Goal: Task Accomplishment & Management: Use online tool/utility

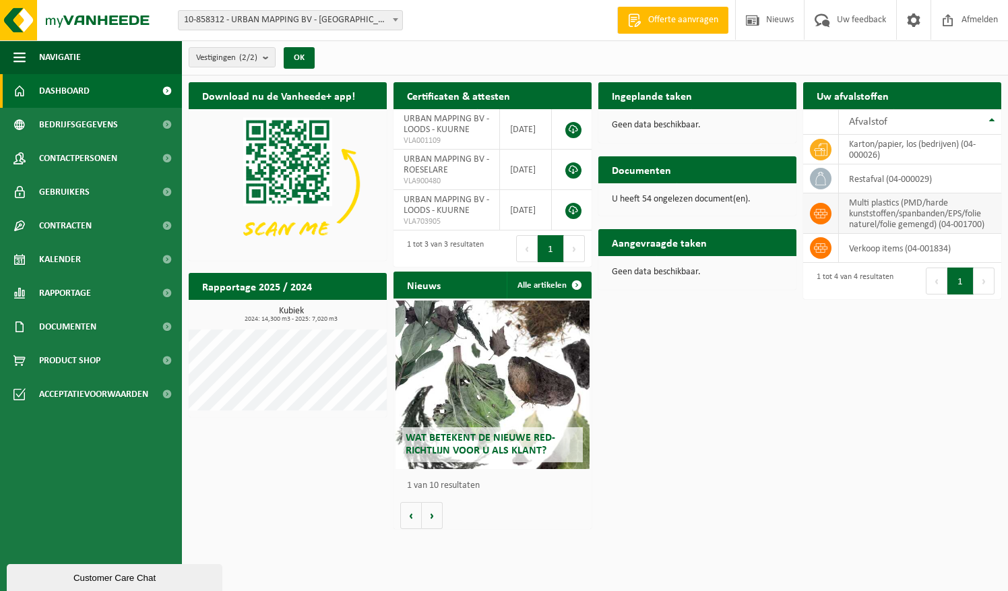
click at [930, 214] on td "multi plastics (PMD/harde kunststoffen/spanbanden/EPS/folie naturel/folie gemen…" at bounding box center [919, 213] width 162 height 40
click at [671, 246] on h2 "Aangevraagde taken" at bounding box center [659, 242] width 122 height 26
click at [59, 256] on span "Kalender" at bounding box center [60, 259] width 42 height 34
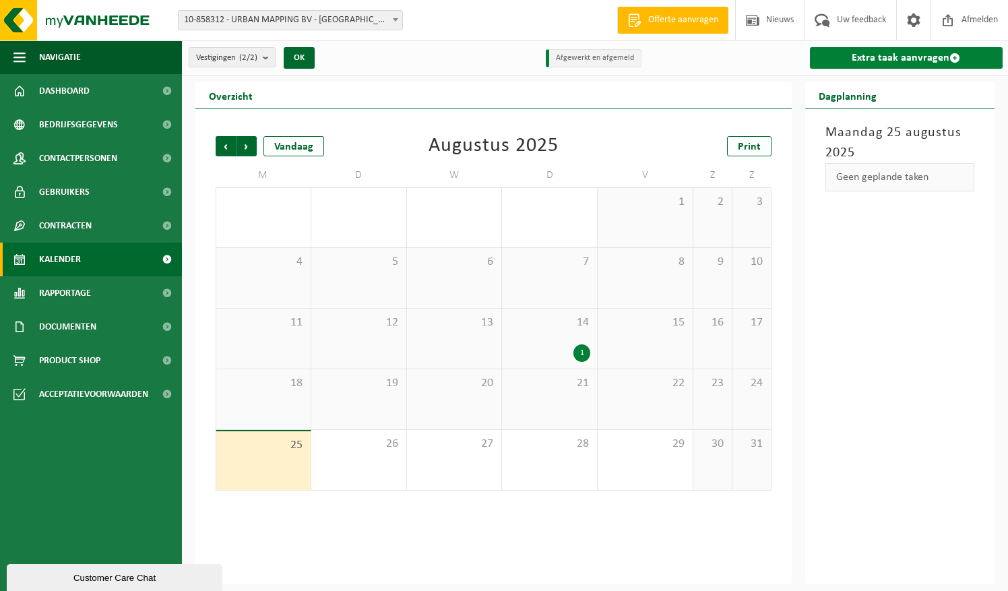
click at [876, 56] on link "Extra taak aanvragen" at bounding box center [906, 58] width 193 height 22
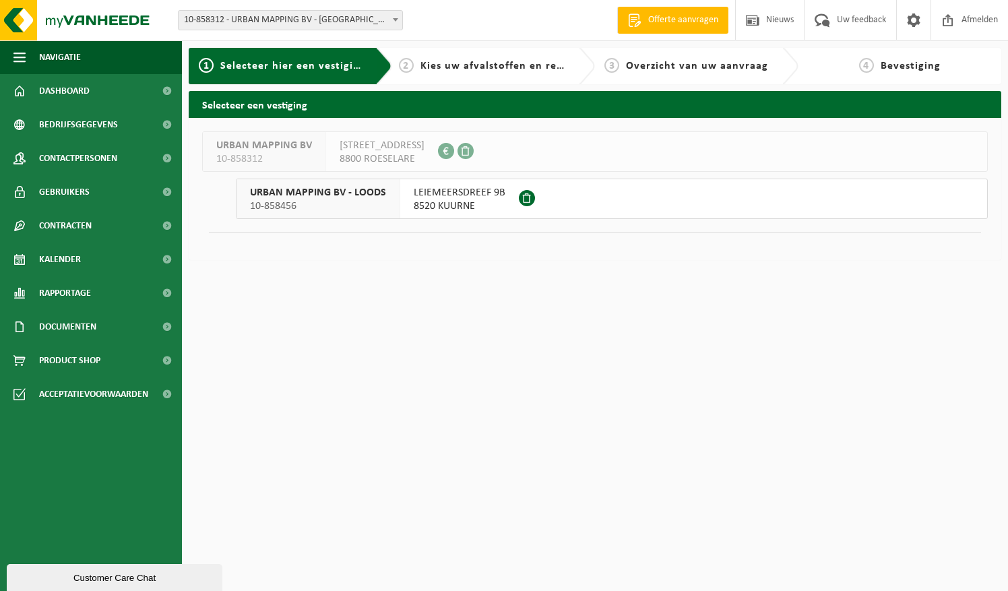
click at [475, 202] on span "8520 KUURNE" at bounding box center [460, 205] width 92 height 13
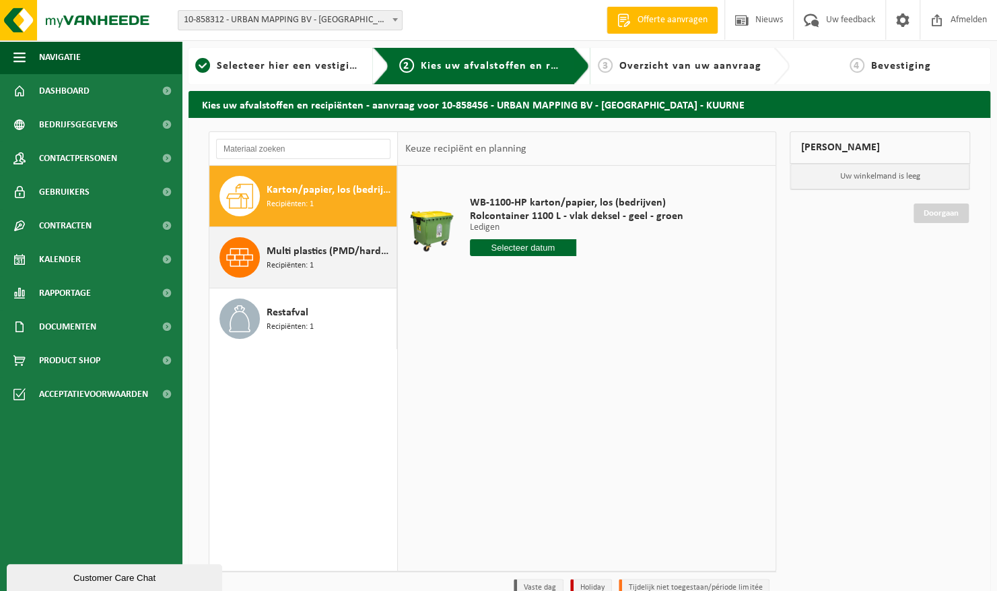
click at [326, 263] on div "Multi plastics (PMD/harde kunststoffen/spanbanden/EPS/folie naturel/folie gemen…" at bounding box center [330, 257] width 127 height 40
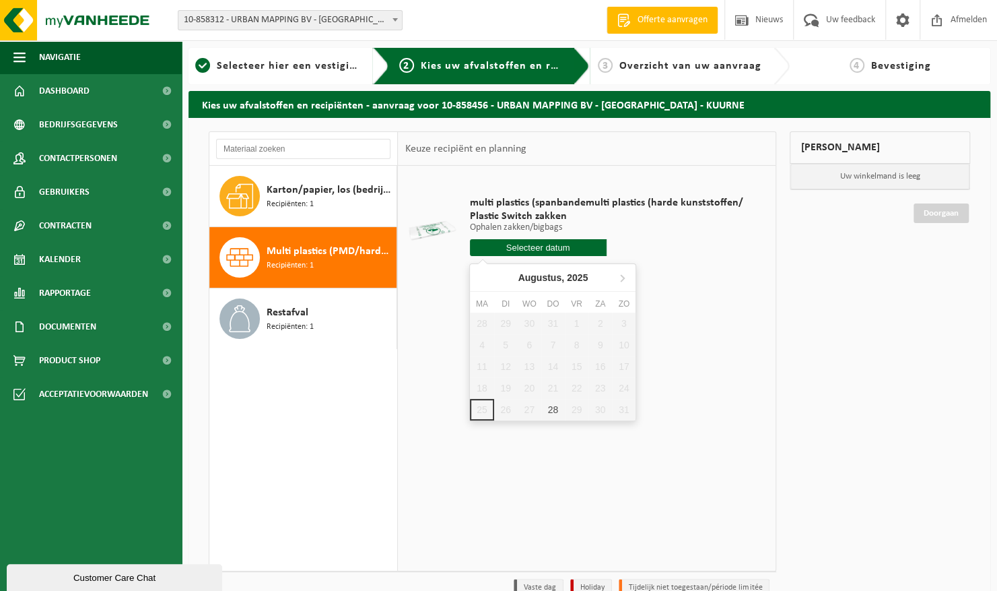
click at [541, 247] on input "text" at bounding box center [538, 247] width 137 height 17
click at [556, 409] on div "28" at bounding box center [553, 410] width 24 height 22
type input "Van 2025-08-28"
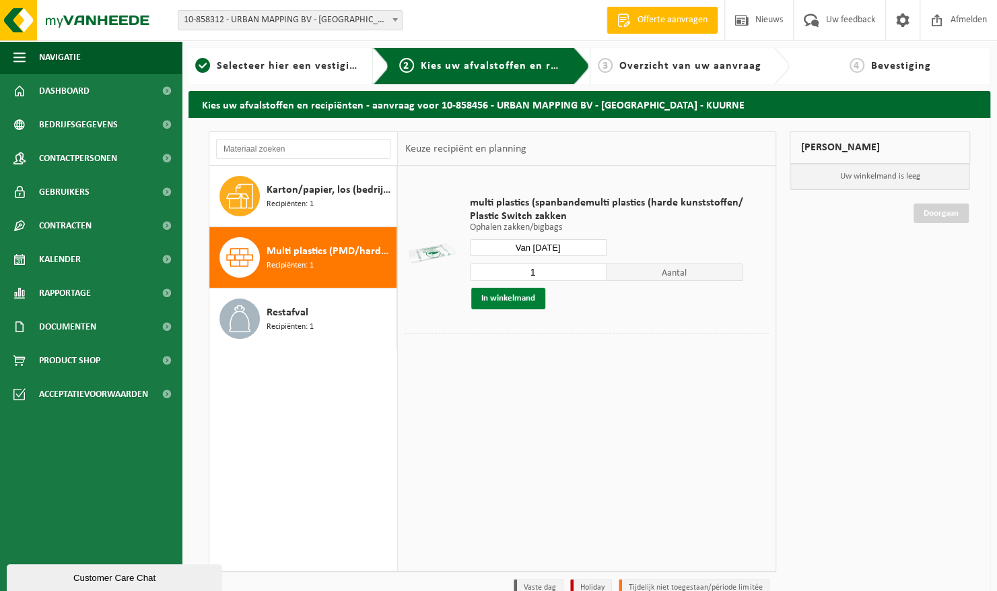
click at [527, 299] on button "In winkelmand" at bounding box center [508, 299] width 74 height 22
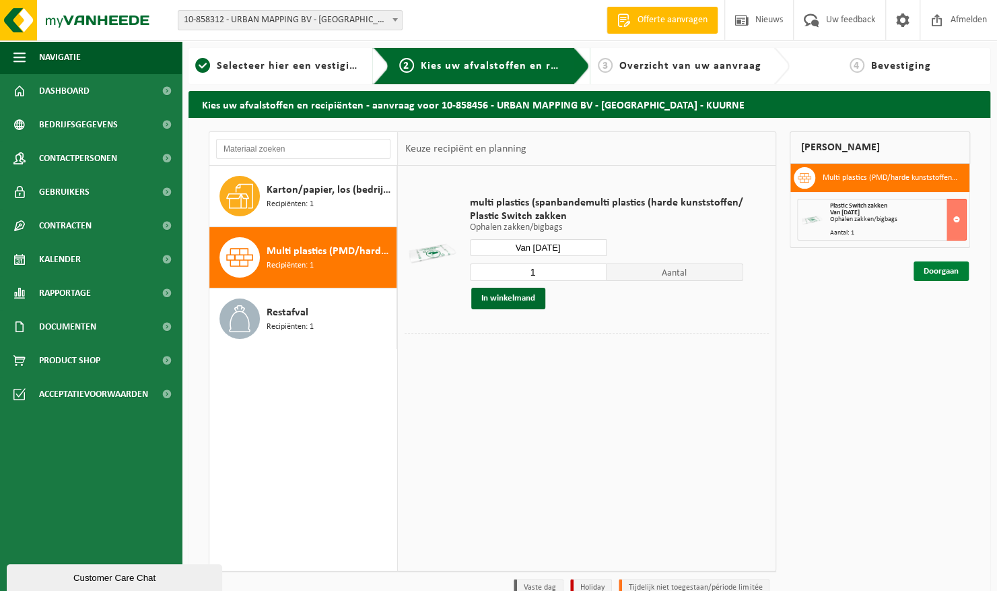
click at [952, 268] on link "Doorgaan" at bounding box center [941, 271] width 55 height 20
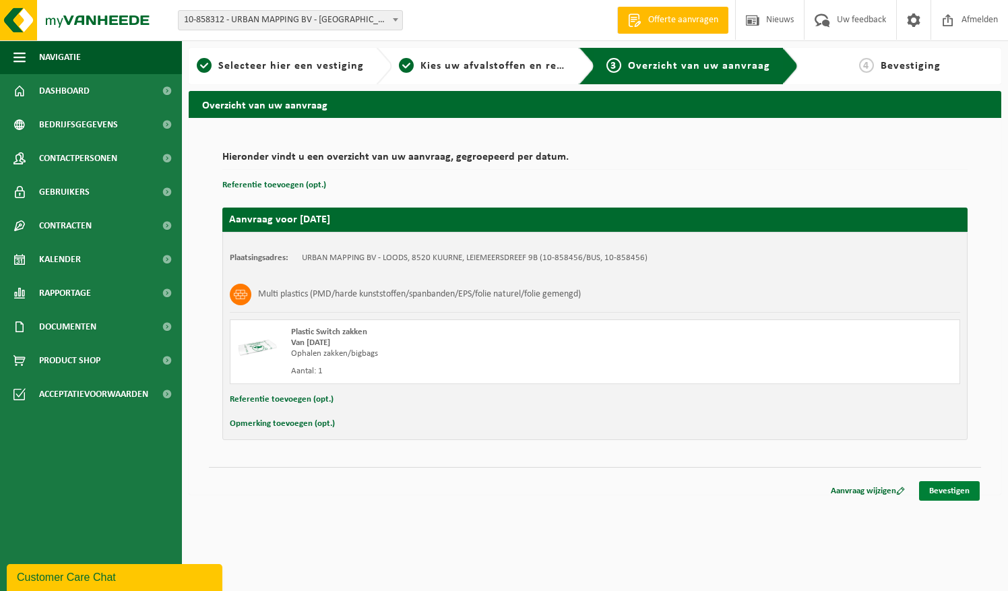
click at [956, 488] on link "Bevestigen" at bounding box center [949, 491] width 61 height 20
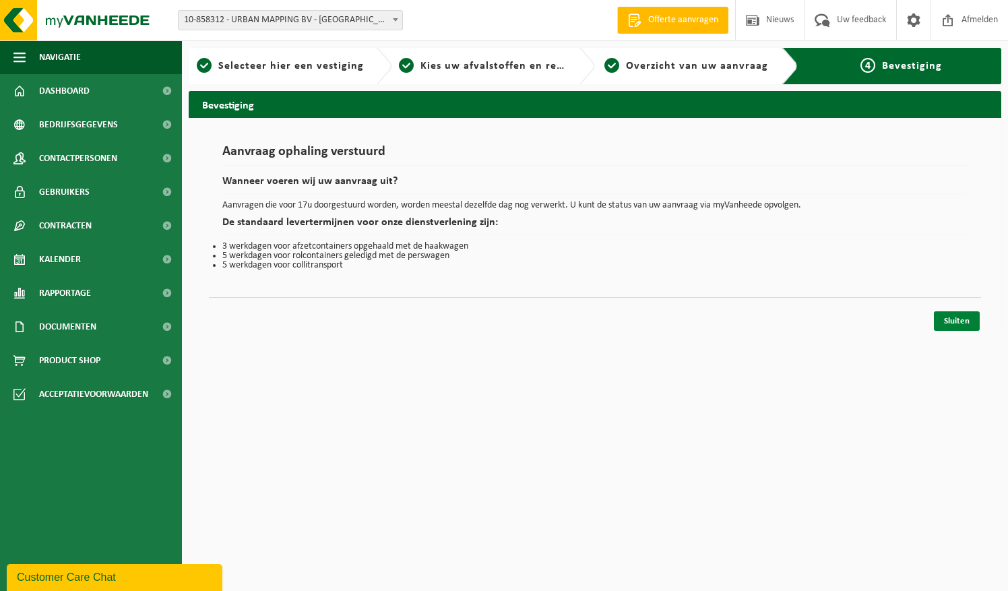
click at [964, 318] on link "Sluiten" at bounding box center [956, 321] width 46 height 20
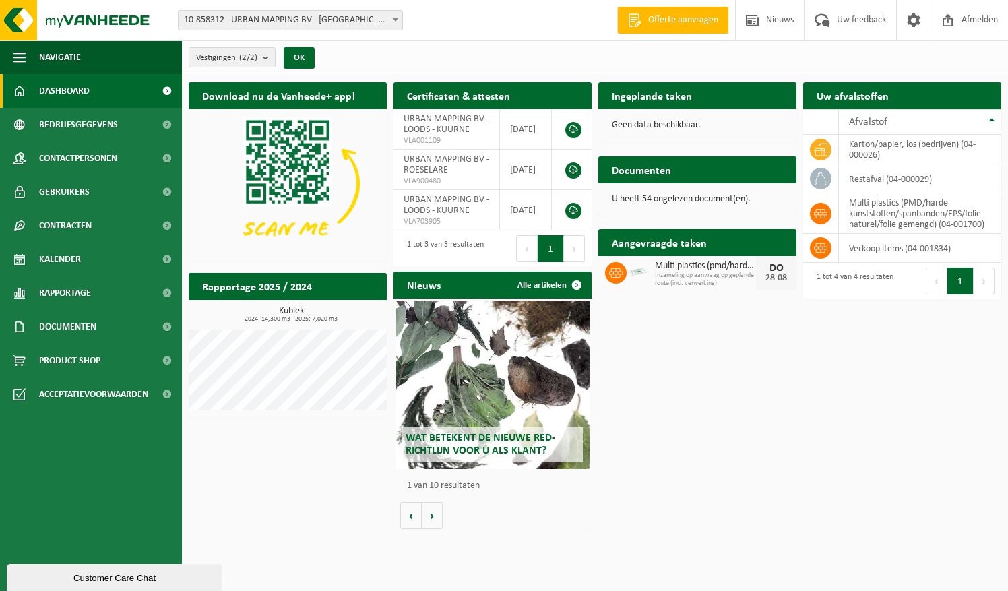
click at [686, 240] on h2 "Aangevraagde taken" at bounding box center [659, 242] width 122 height 26
click at [687, 273] on span "Inzameling op aanvraag op geplande route (incl. verwerking)" at bounding box center [705, 279] width 101 height 16
click at [982, 23] on span "Afmelden" at bounding box center [979, 20] width 43 height 40
